Goal: Book appointment/travel/reservation

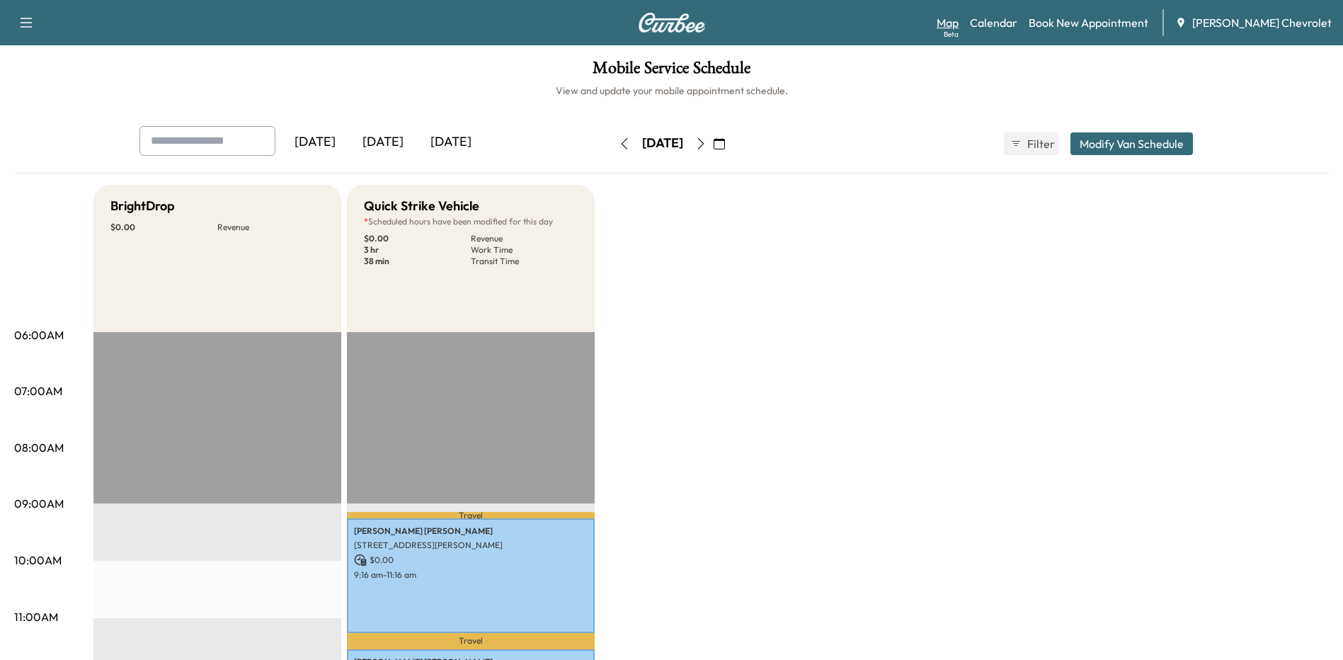
click at [959, 21] on link "Map Beta" at bounding box center [948, 22] width 22 height 17
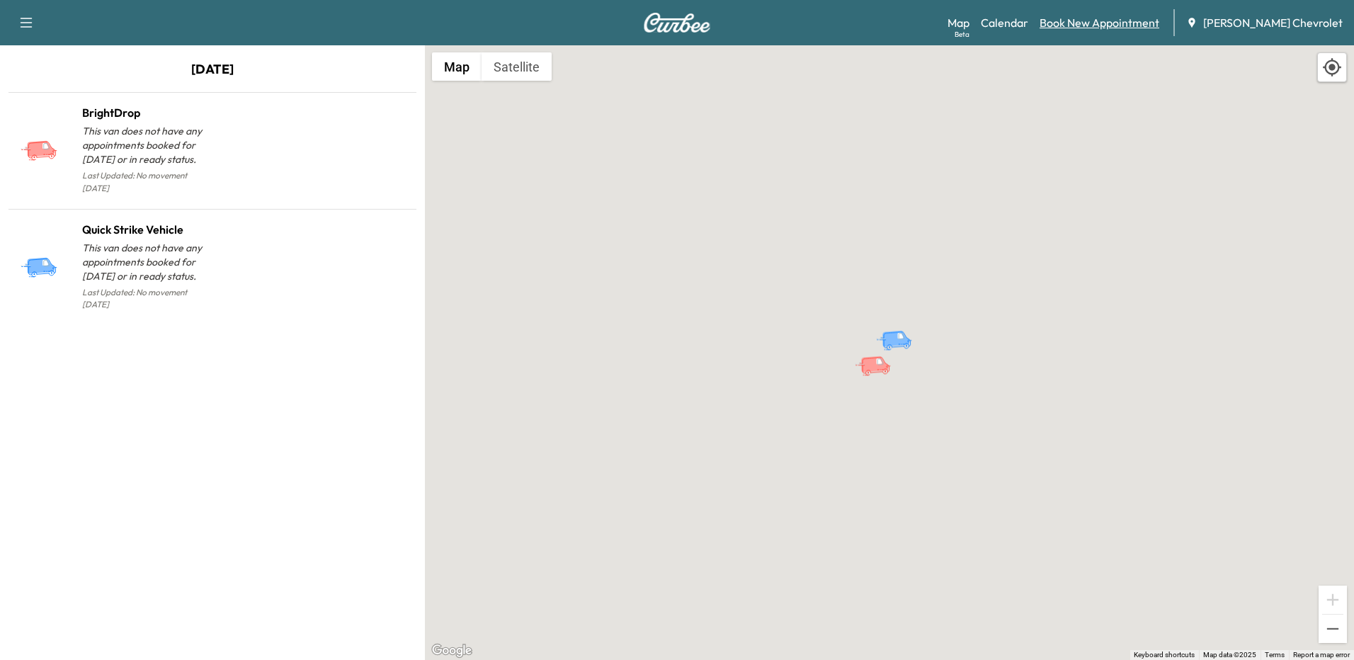
click at [1094, 27] on link "Book New Appointment" at bounding box center [1100, 22] width 120 height 17
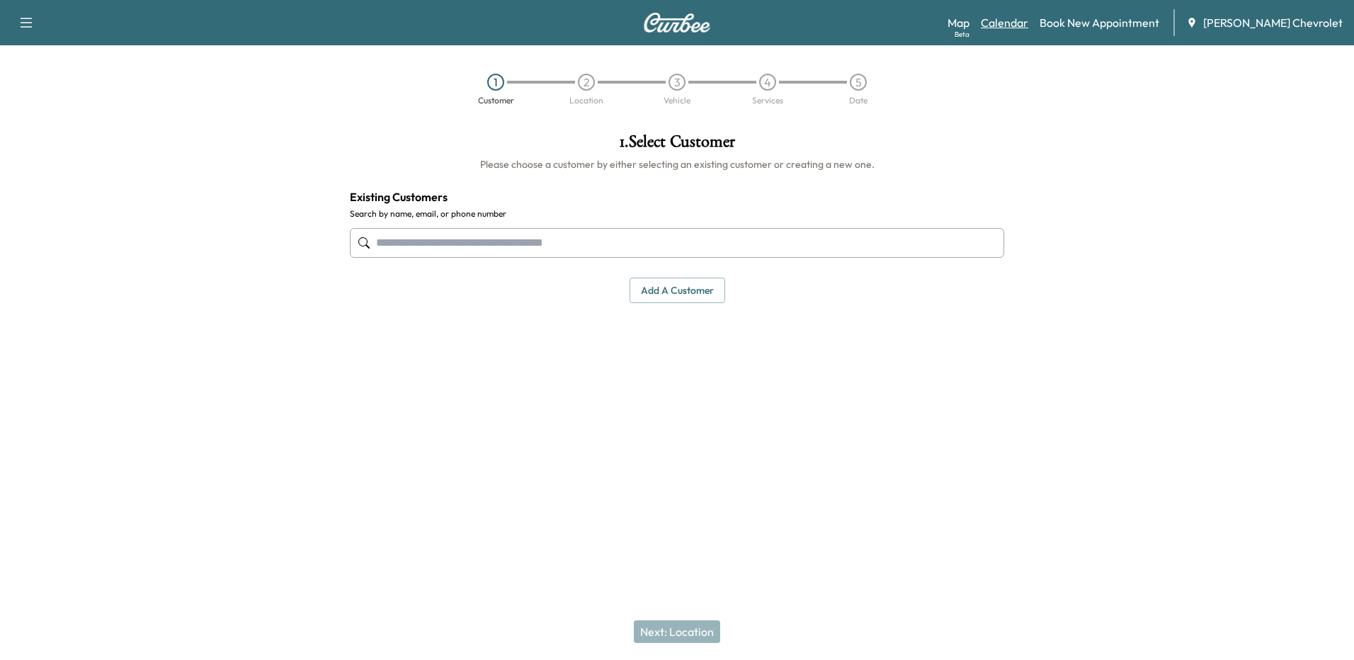
click at [1028, 16] on link "Calendar" at bounding box center [1004, 22] width 47 height 17
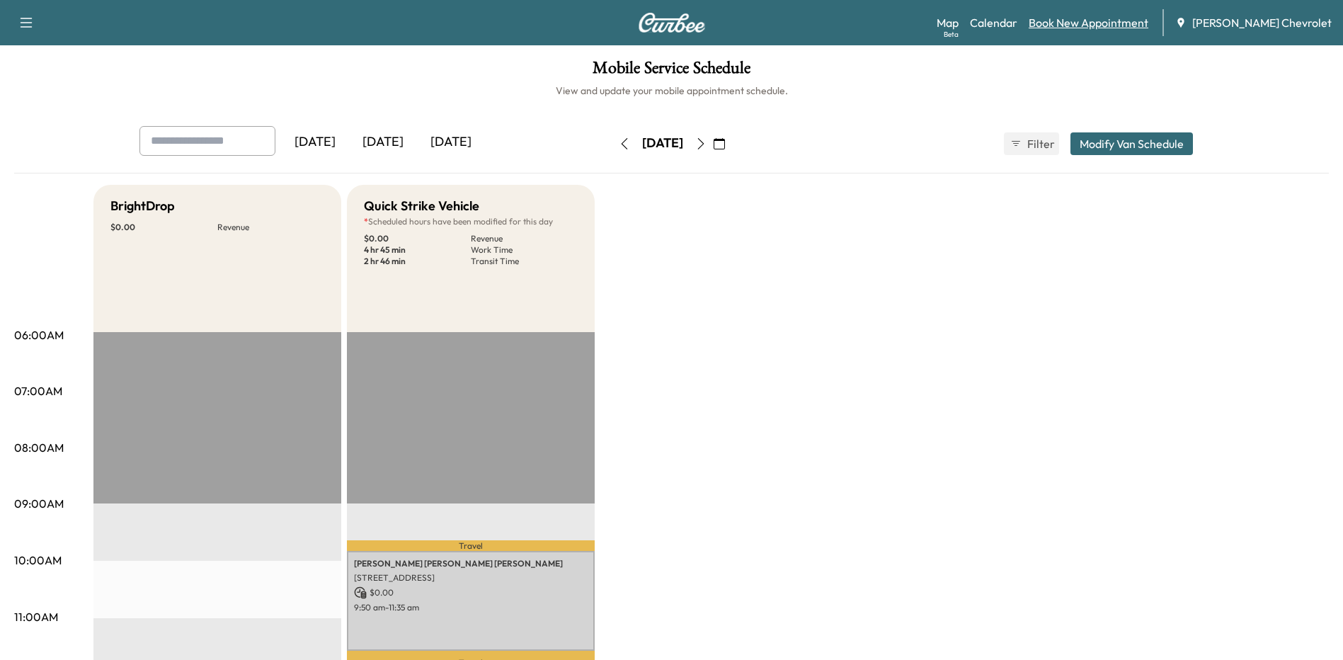
click at [1090, 18] on link "Book New Appointment" at bounding box center [1089, 22] width 120 height 17
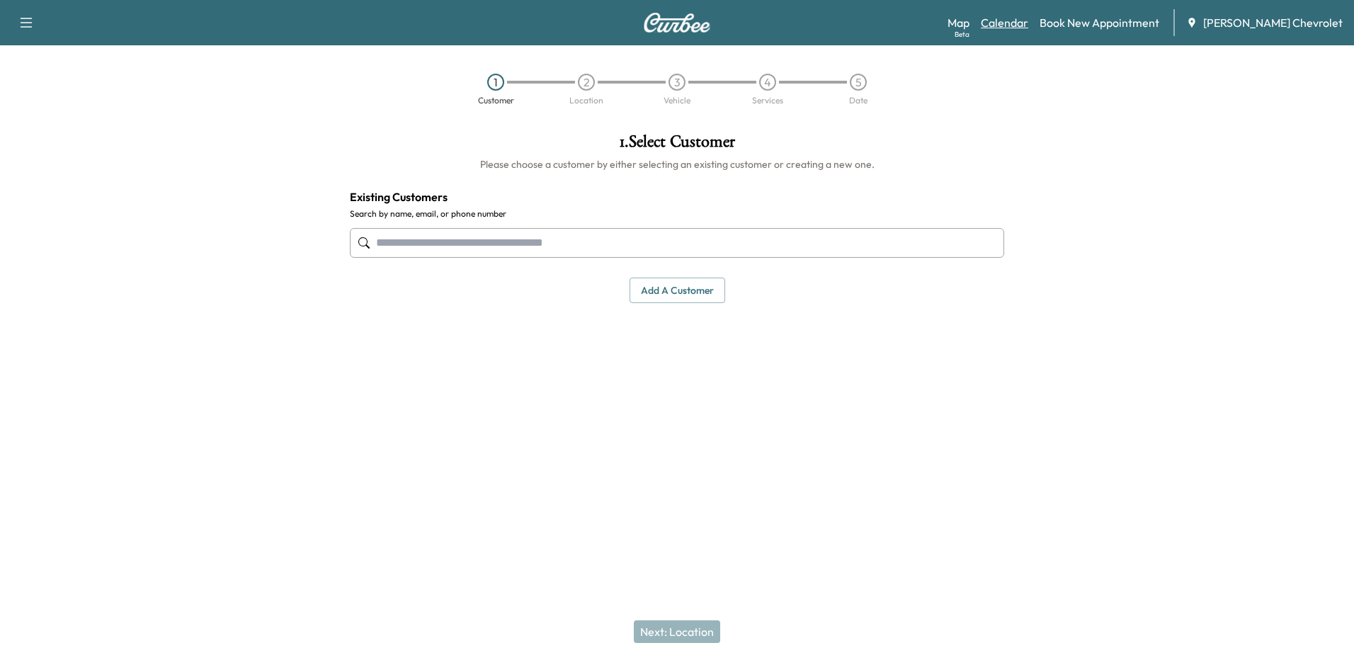
click at [1028, 25] on link "Calendar" at bounding box center [1004, 22] width 47 height 17
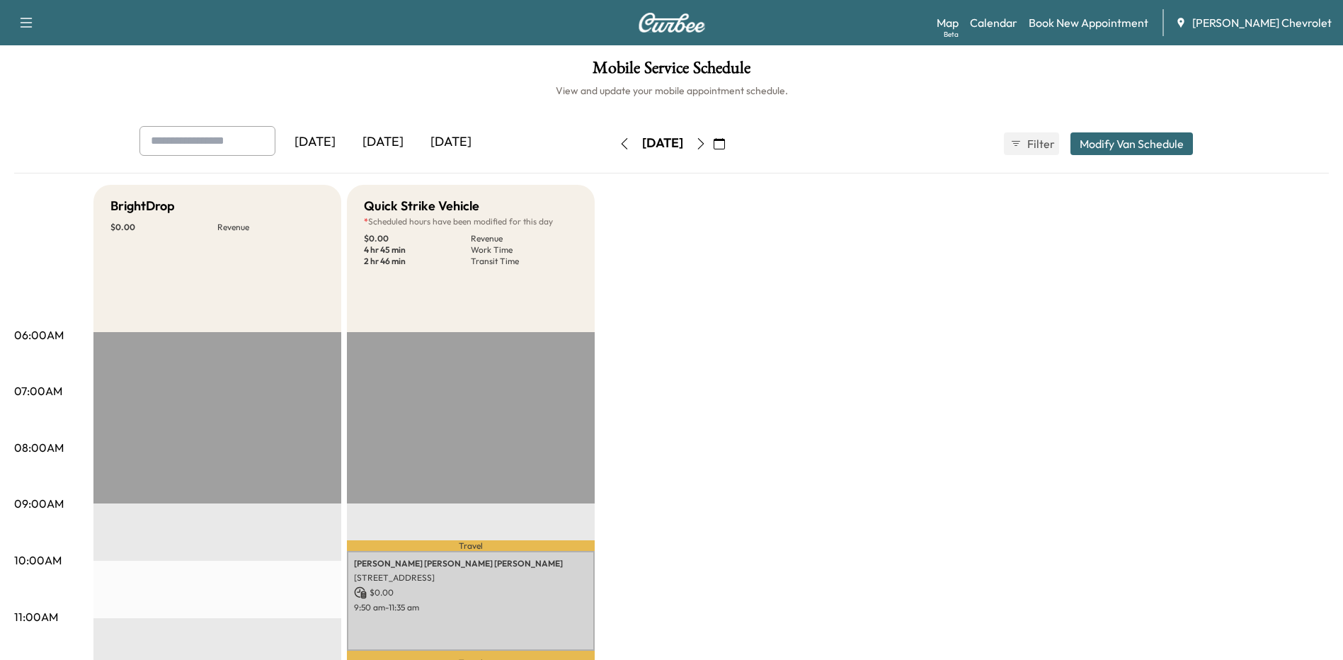
click at [463, 144] on div "[DATE]" at bounding box center [451, 142] width 68 height 33
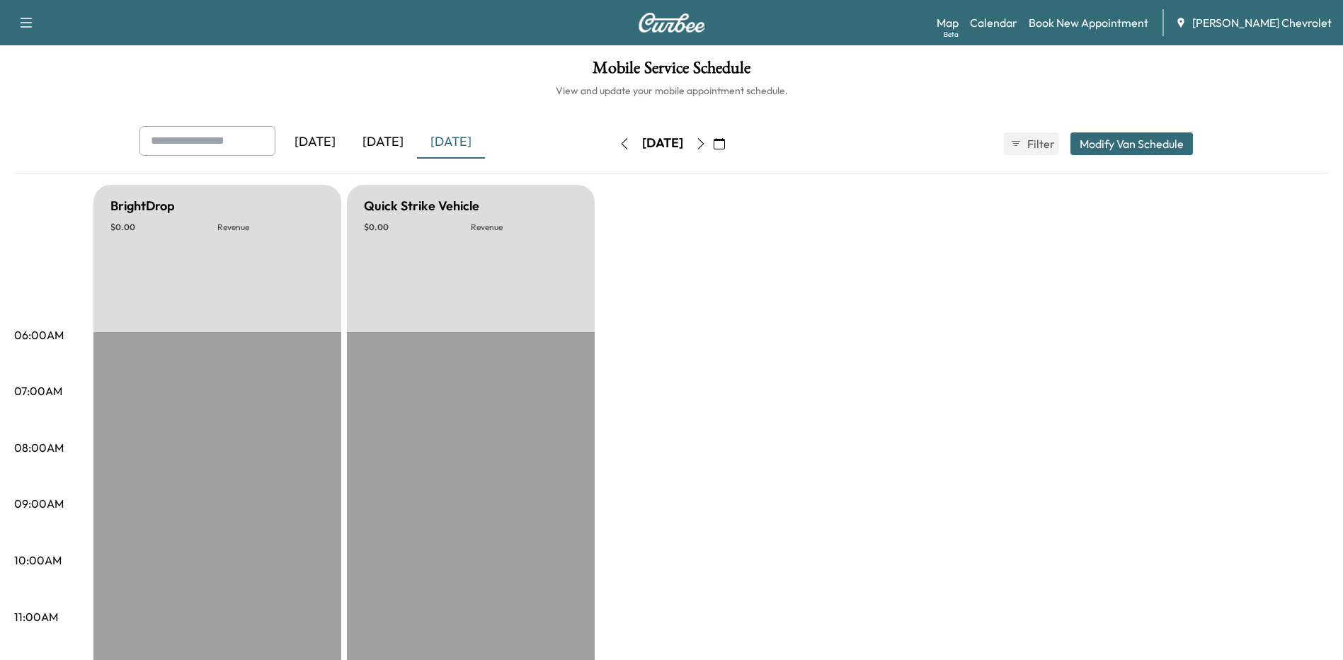
click at [329, 142] on div "[DATE]" at bounding box center [315, 142] width 68 height 33
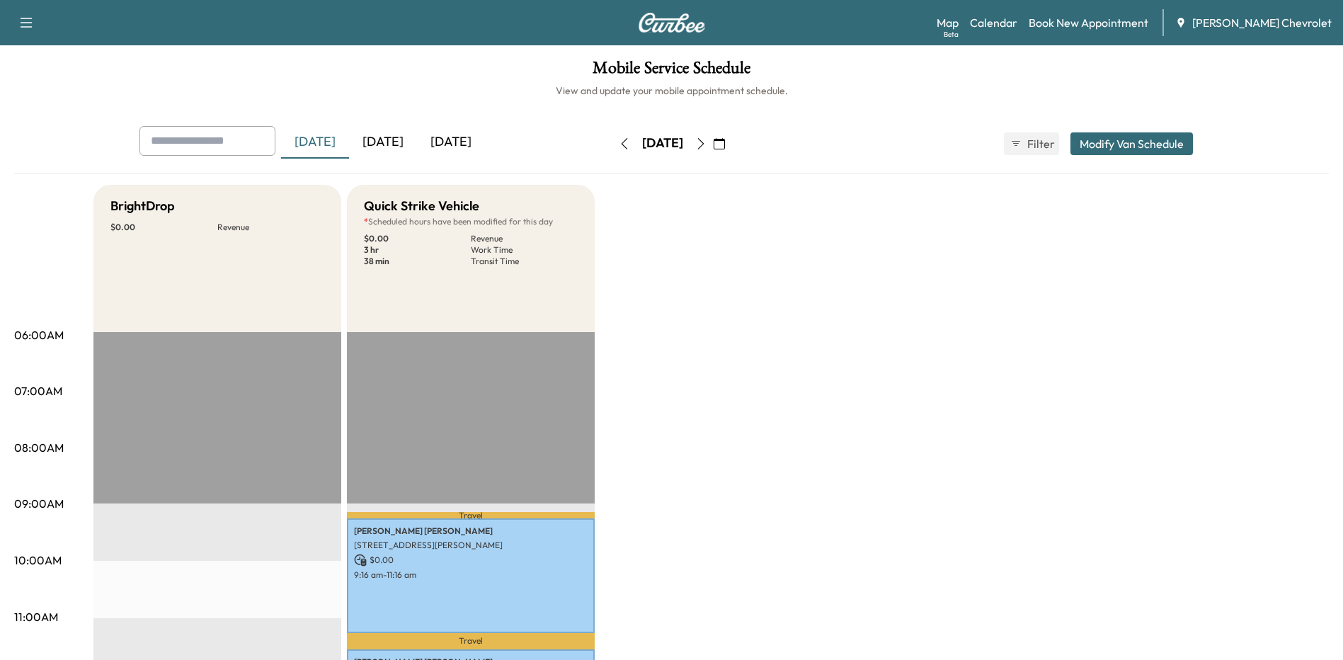
click at [382, 144] on div "[DATE]" at bounding box center [383, 142] width 68 height 33
